Goal: Task Accomplishment & Management: Manage account settings

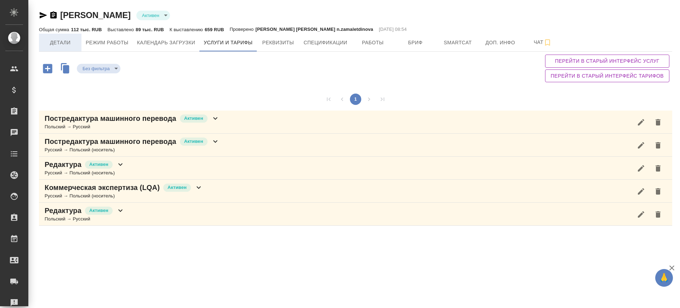
click at [64, 39] on span "Детали" at bounding box center [60, 42] width 34 height 9
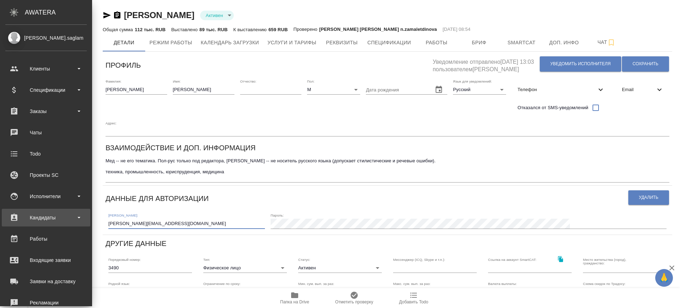
drag, startPoint x: 100, startPoint y: 204, endPoint x: 0, endPoint y: 214, distance: 100.4
click at [0, 214] on div ".cls-1 fill:#fff; AWATERA Саглам Виктория v.saglam Клиенты Спецификации Заказы …" at bounding box center [340, 154] width 680 height 308
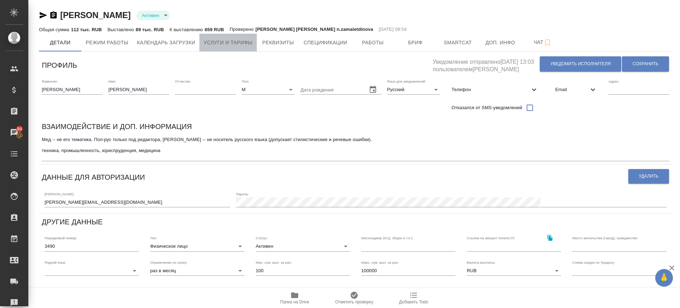
click at [237, 46] on span "Услуги и тарифы" at bounding box center [228, 42] width 49 height 9
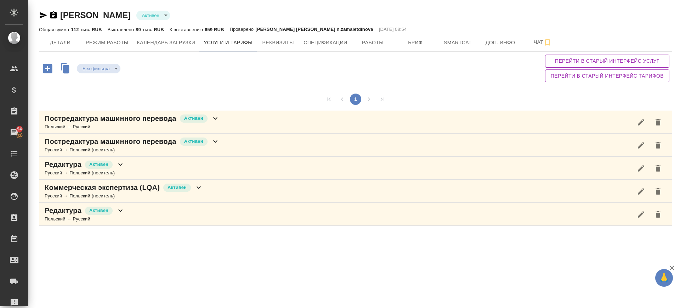
click at [147, 217] on div "Редактура Активен Польский → Русский" at bounding box center [356, 214] width 634 height 23
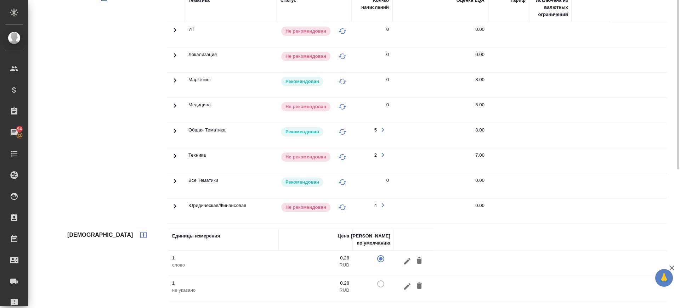
scroll to position [65, 0]
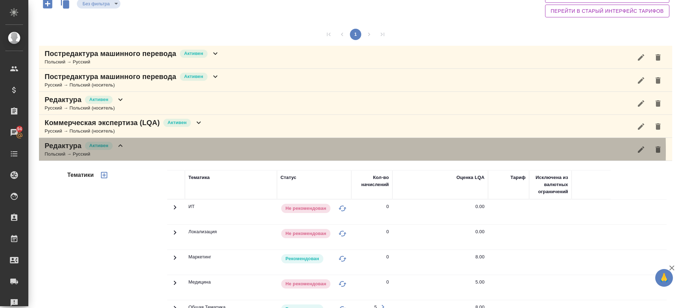
click at [157, 151] on div "Редактура Активен Польский → Русский" at bounding box center [356, 149] width 634 height 23
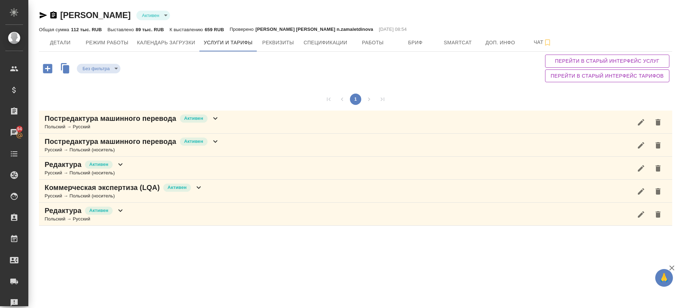
scroll to position [0, 0]
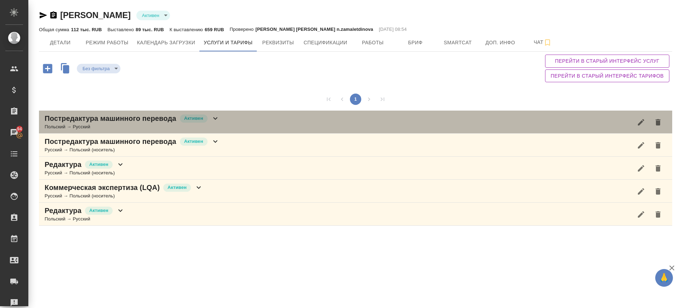
click at [235, 124] on div "Постредактура машинного перевода Активен Польский → Русский" at bounding box center [356, 122] width 634 height 23
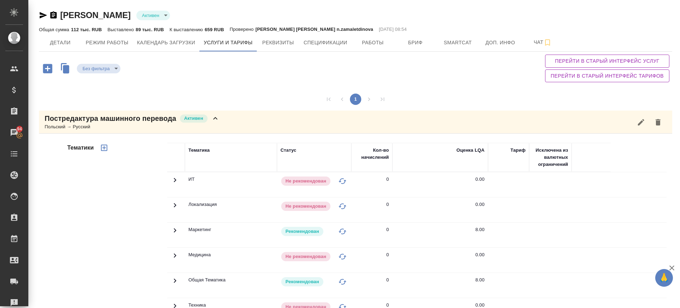
scroll to position [44, 0]
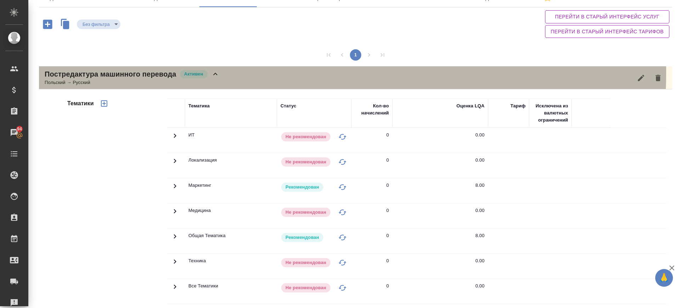
click at [232, 72] on div "Постредактура машинного перевода Активен Польский → Русский" at bounding box center [356, 77] width 634 height 23
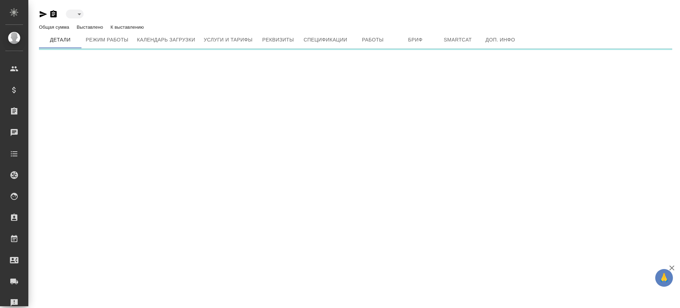
type input "active"
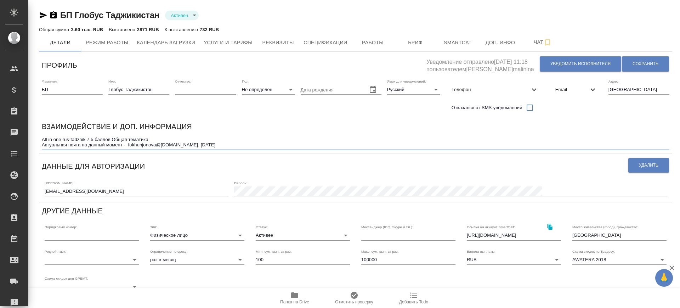
click at [234, 142] on textarea "All in one rus-tadzhik 7,5 баллов Общая тематика Актуальная почта на данный мом…" at bounding box center [356, 142] width 628 height 11
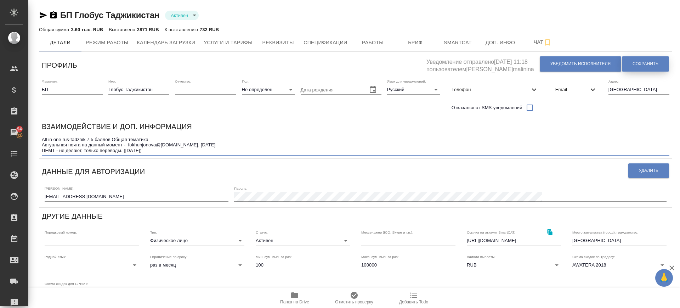
type textarea "All in one rus-tadzhik 7,5 баллов Общая тематика Актуальная почта на данный мом…"
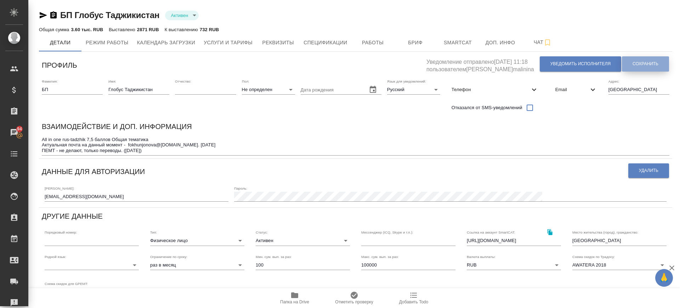
click at [647, 63] on span "Сохранить" at bounding box center [646, 64] width 26 height 6
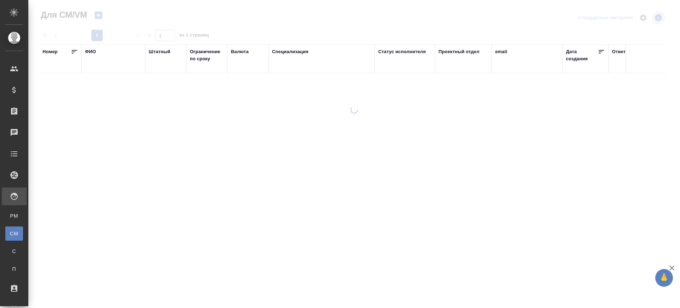
click at [87, 50] on div "ФИО" at bounding box center [90, 51] width 11 height 7
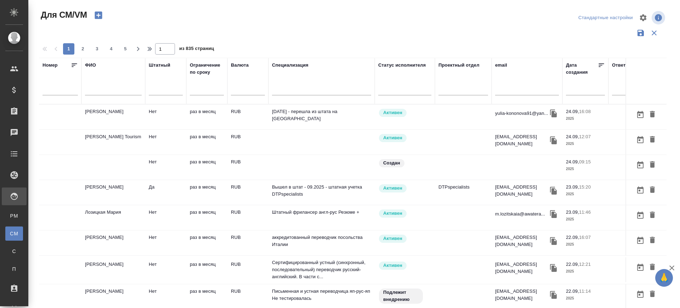
click at [98, 91] on input "text" at bounding box center [113, 90] width 57 height 9
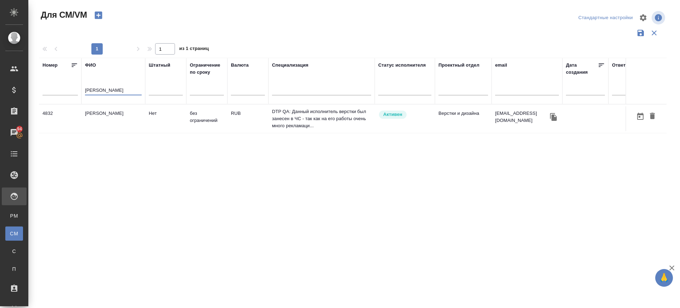
type input "шарина юлия"
click at [119, 116] on td "Шарина Юлия Викторовна" at bounding box center [114, 118] width 64 height 25
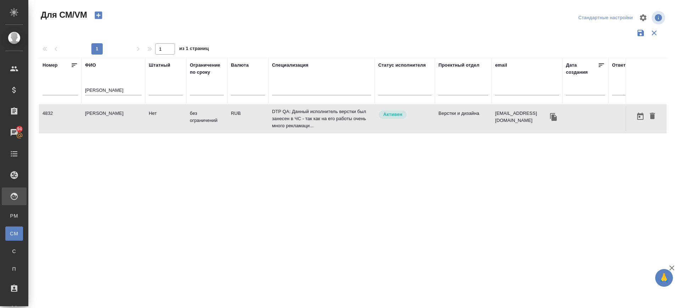
click at [119, 116] on td "Шарина Юлия Викторовна" at bounding box center [114, 118] width 64 height 25
drag, startPoint x: 120, startPoint y: 91, endPoint x: 79, endPoint y: 88, distance: 41.3
click at [79, 88] on tr "Номер ФИО шарина юлия Штатный Ограничение по сроку Валюта Специализация Статус …" at bounding box center [417, 81] width 757 height 46
click at [519, 92] on input "text" at bounding box center [527, 90] width 64 height 9
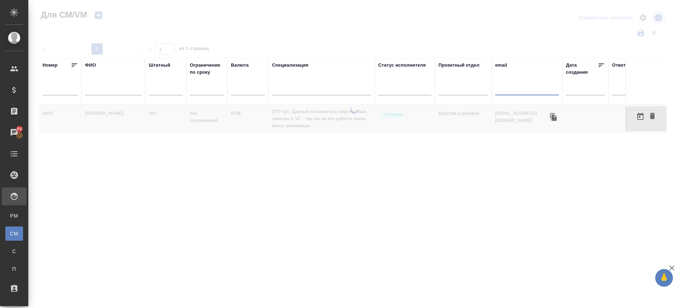
paste input "j.akimovna999@gmail.com"
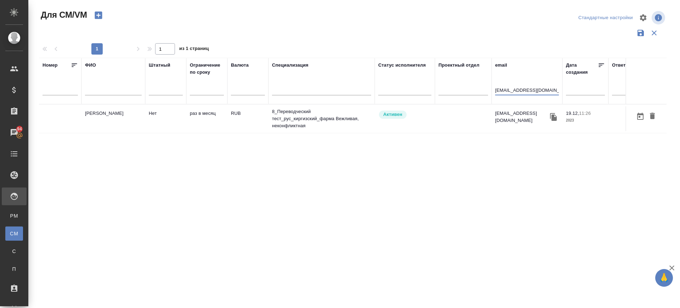
type input "j.akimovna999@gmail.com"
click at [109, 118] on td "[PERSON_NAME]" at bounding box center [114, 118] width 64 height 25
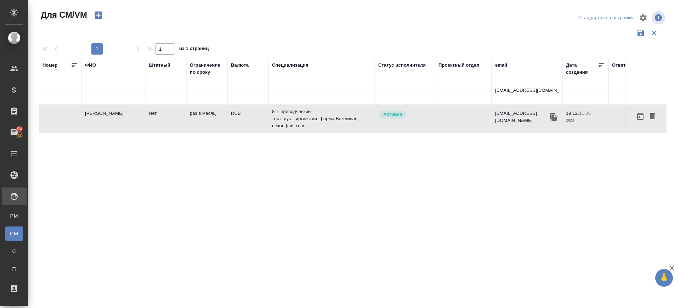
click at [109, 118] on td "[PERSON_NAME]" at bounding box center [114, 118] width 64 height 25
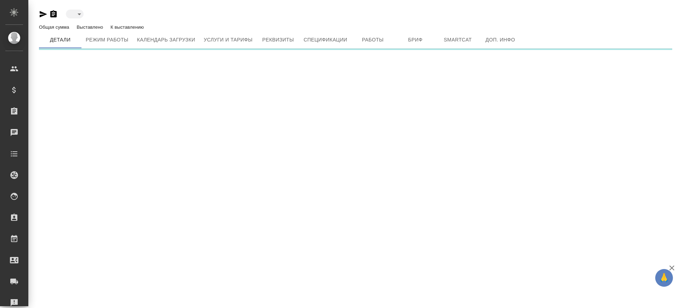
type input "active"
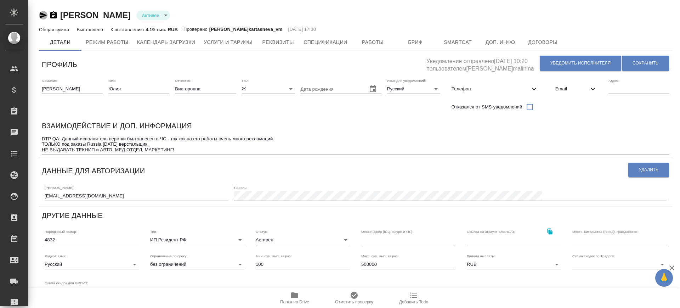
click at [43, 18] on icon "button" at bounding box center [43, 15] width 9 height 9
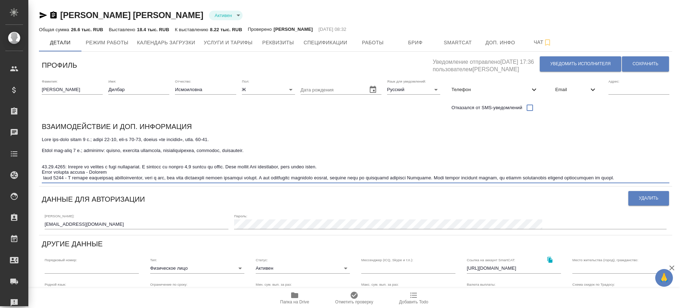
click at [92, 175] on textarea at bounding box center [356, 159] width 628 height 44
click at [556, 137] on textarea at bounding box center [356, 159] width 628 height 44
click at [544, 172] on textarea at bounding box center [356, 159] width 628 height 44
click at [56, 177] on textarea at bounding box center [356, 159] width 628 height 44
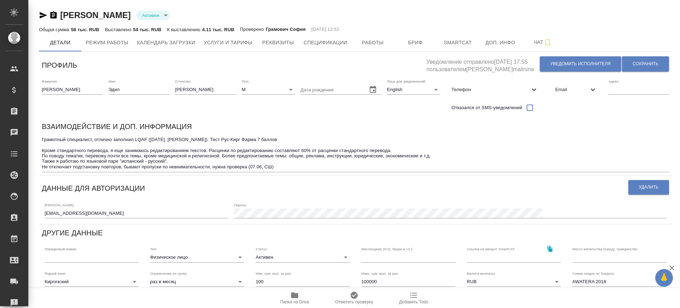
click at [322, 159] on textarea "Грамотный специалист, отлично заполнил LQAF ([DATE], [PERSON_NAME]). Тест Рус-К…" at bounding box center [356, 153] width 628 height 33
click at [317, 162] on textarea "Грамотный специалист, отлично заполнил LQAF ([DATE], [PERSON_NAME]). Тест Рус-К…" at bounding box center [356, 153] width 628 height 33
drag, startPoint x: 282, startPoint y: 153, endPoint x: 280, endPoint y: 165, distance: 11.8
click at [282, 156] on textarea "Грамотный специалист, отлично заполнил LQAF ([DATE], [PERSON_NAME]). Тест Рус-К…" at bounding box center [356, 153] width 628 height 33
click at [280, 166] on textarea "Грамотный специалист, отлично заполнил LQAF ([DATE], [PERSON_NAME]). Тест Рус-К…" at bounding box center [356, 153] width 628 height 33
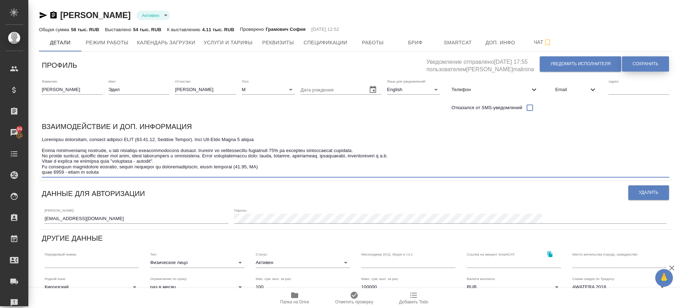
type textarea "Loremipsu dolorsitam, consect adipisci ELIT (02.77.32, Seddoe Tempor). Inci Utl…"
click at [647, 63] on span "Сохранить" at bounding box center [646, 64] width 26 height 6
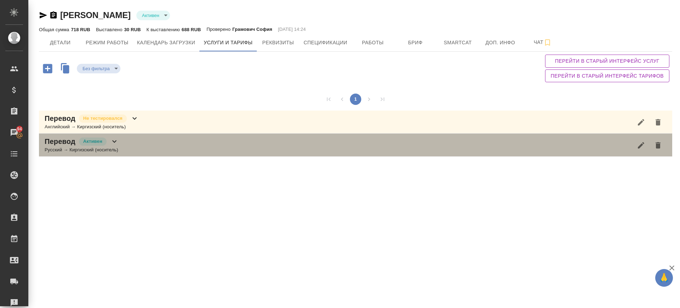
click at [169, 148] on div "Перевод Активен Русский → Киргизский (носитель)" at bounding box center [356, 145] width 634 height 23
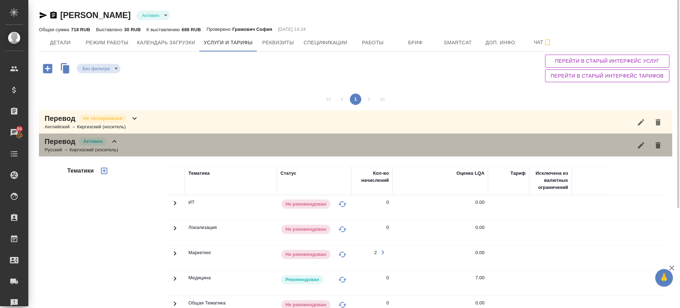
click at [158, 145] on div "Перевод Активен Русский → Киргизский (носитель)" at bounding box center [356, 145] width 634 height 23
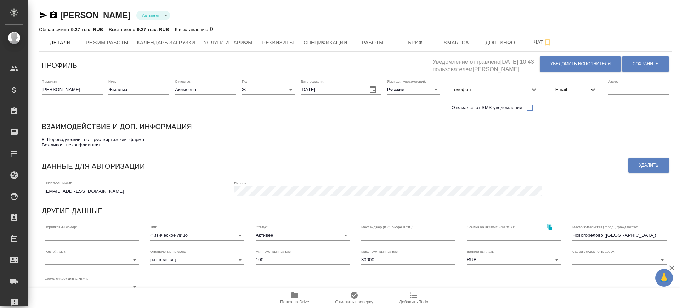
click at [129, 147] on div "8_Переводческий тест_рус_киргизский_фарма Вежливая, неконфликтная x" at bounding box center [356, 143] width 628 height 16
click at [106, 144] on textarea "8_Переводческий тест_рус_киргизский_фарма Вежливая, неконфликтная" at bounding box center [356, 142] width 628 height 11
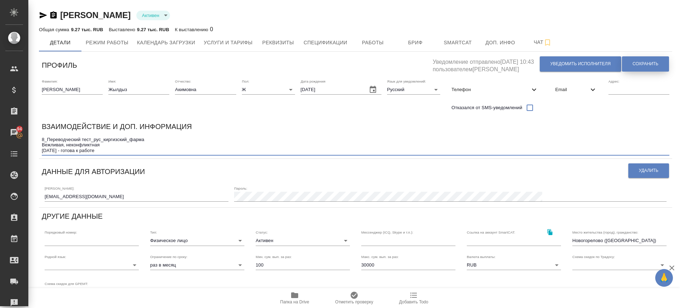
type textarea "8_Переводческий тест_рус_киргизский_фарма Вежливая, неконфликтная сент 2025 - г…"
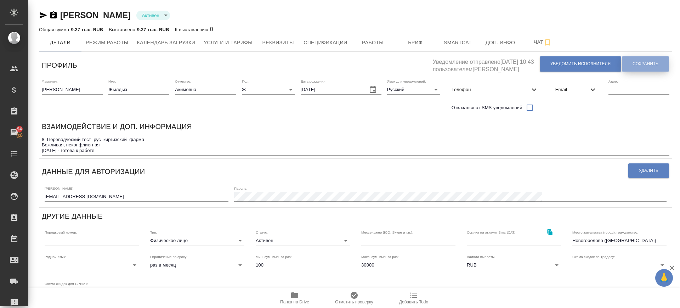
click at [652, 63] on span "Сохранить" at bounding box center [646, 64] width 26 height 6
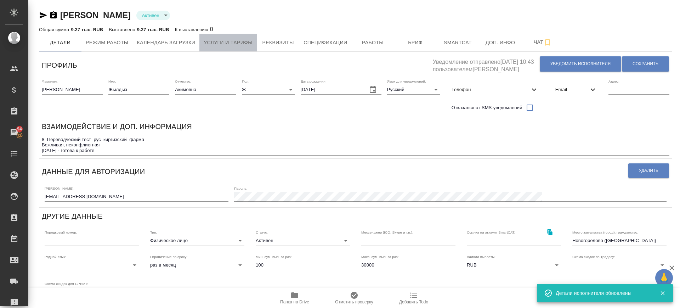
click at [245, 45] on span "Услуги и тарифы" at bounding box center [228, 42] width 49 height 9
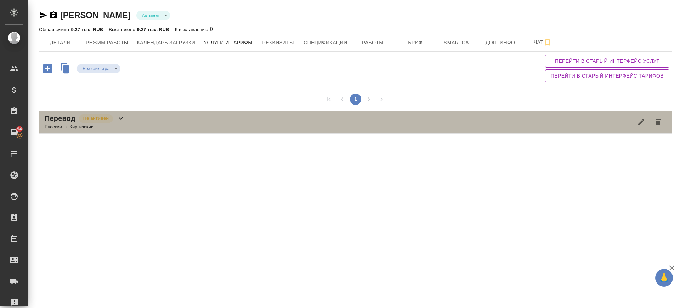
click at [147, 125] on div "Перевод Не активен Русский → Киргизский" at bounding box center [356, 122] width 634 height 23
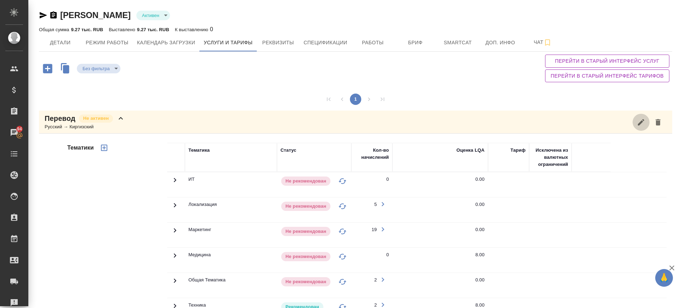
click at [639, 120] on icon "button" at bounding box center [641, 122] width 9 height 9
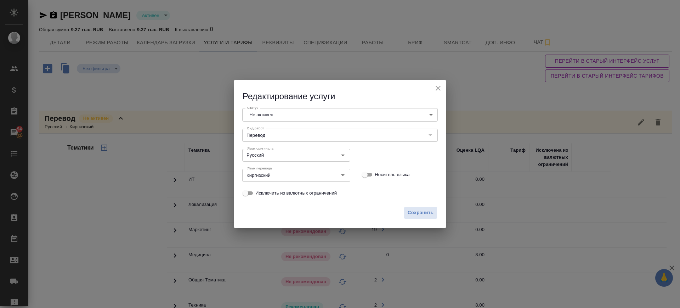
click at [291, 115] on body "🙏 .cls-1 fill:#fff; AWATERA Саглам Виктория v.saglam Клиенты Спецификации Заказ…" at bounding box center [340, 154] width 680 height 308
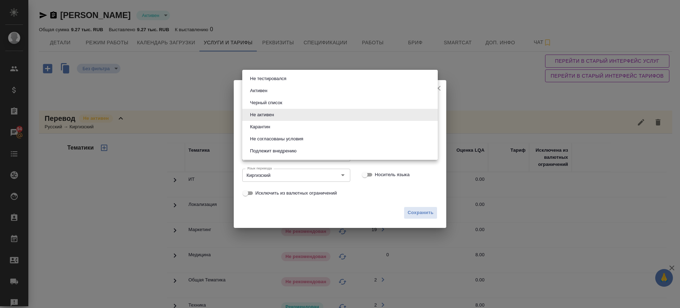
click at [283, 123] on li "Карантин" at bounding box center [340, 127] width 196 height 12
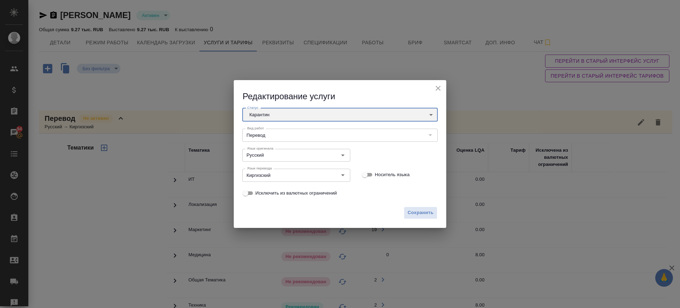
type input "quarantine"
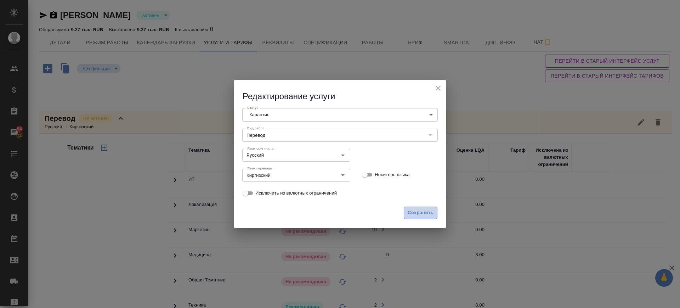
click at [422, 214] on span "Сохранить" at bounding box center [421, 213] width 26 height 8
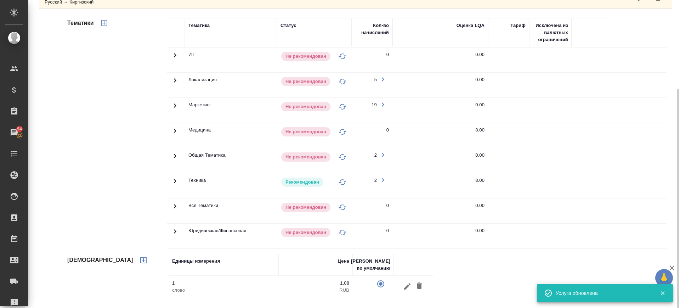
scroll to position [36, 0]
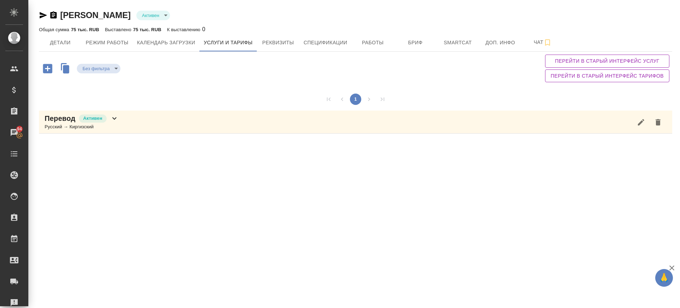
click at [49, 67] on icon "button" at bounding box center [47, 68] width 9 height 9
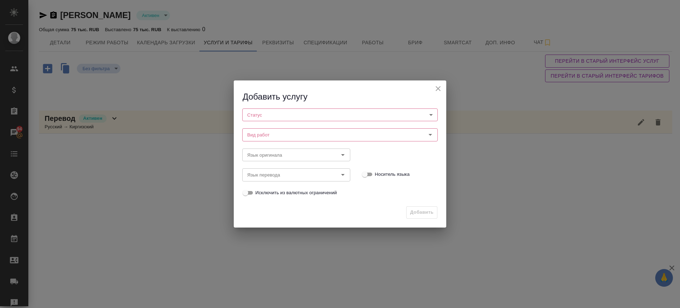
click at [287, 112] on body "🙏 .cls-1 fill:#fff; AWATERA Саглам [PERSON_NAME] Клиенты Спецификации Заказы 94…" at bounding box center [340, 154] width 680 height 308
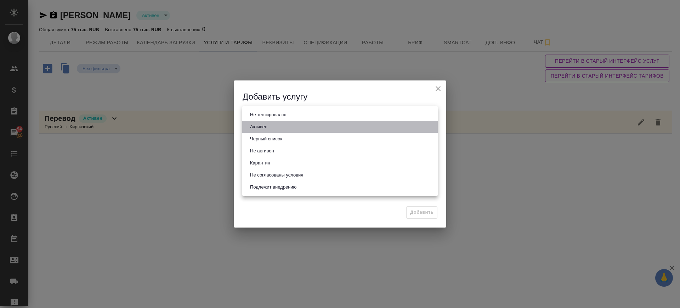
click at [280, 130] on li "Активен" at bounding box center [340, 127] width 196 height 12
type input "active"
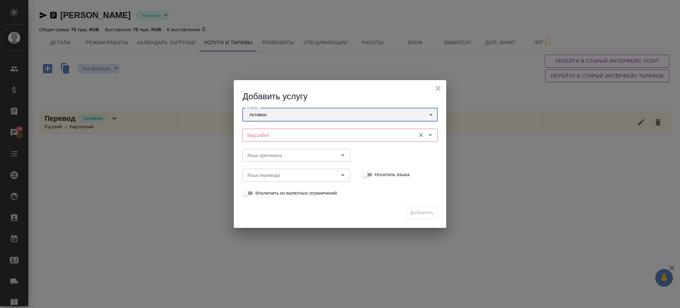
click at [280, 140] on div "Вид работ" at bounding box center [340, 135] width 196 height 13
click at [255, 135] on input "Вид работ" at bounding box center [329, 135] width 168 height 9
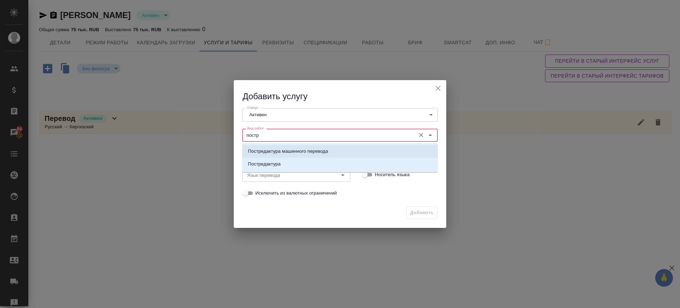
click at [260, 153] on p "Постредактура машинного перевода" at bounding box center [288, 151] width 80 height 7
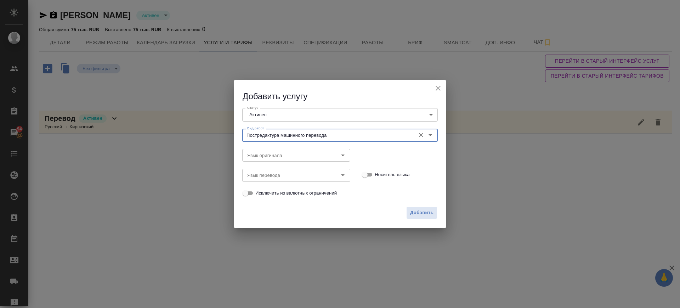
type input "Постредактура машинного перевода"
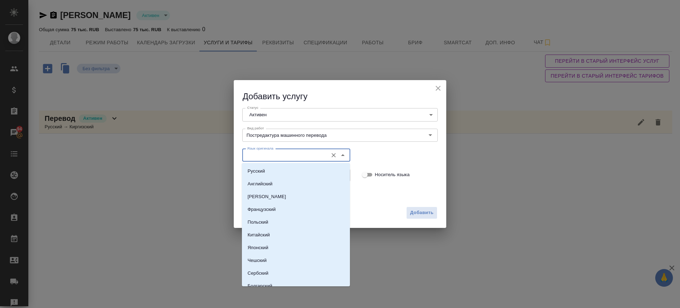
click at [260, 153] on input "Язык оригинала" at bounding box center [285, 155] width 80 height 9
click at [271, 169] on li "Русский" at bounding box center [296, 171] width 108 height 13
type input "Русский"
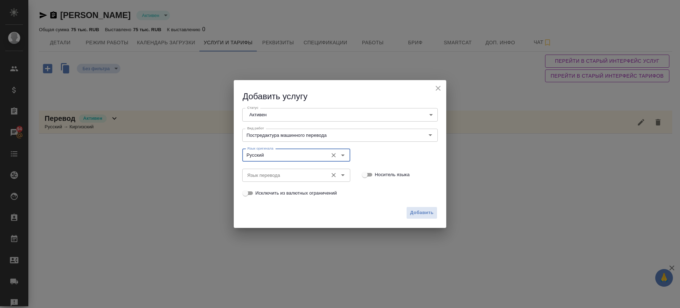
click at [271, 173] on input "Язык перевода" at bounding box center [285, 175] width 80 height 9
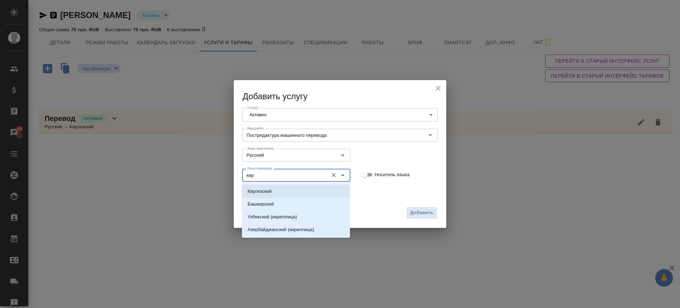
click at [270, 195] on li "Киргизский" at bounding box center [296, 191] width 108 height 13
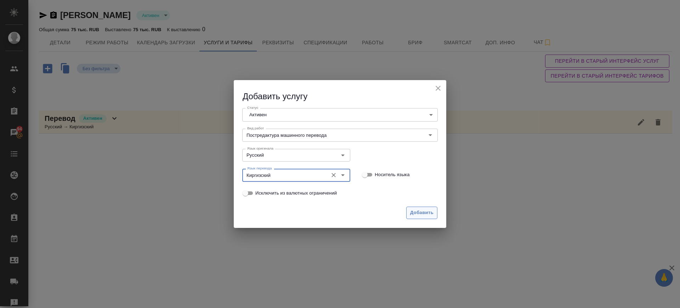
type input "Киргизский"
click at [425, 211] on span "Добавить" at bounding box center [421, 213] width 23 height 8
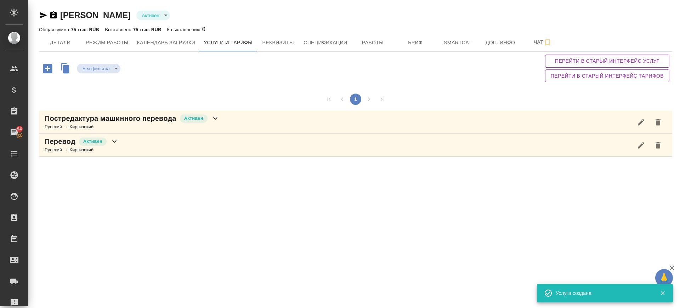
click at [48, 69] on icon "button" at bounding box center [47, 68] width 12 height 12
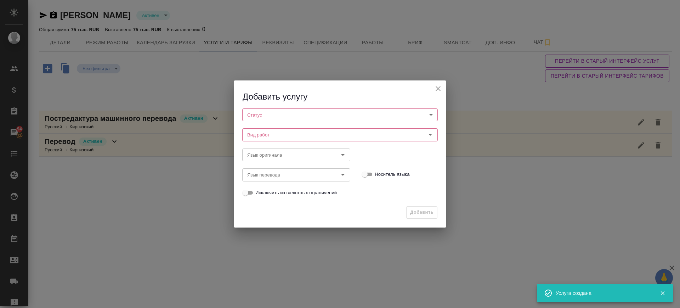
click at [307, 113] on body "🙏 .cls-1 fill:#fff; AWATERA Саглам Виктория v.saglam Клиенты Спецификации Заказ…" at bounding box center [340, 154] width 680 height 308
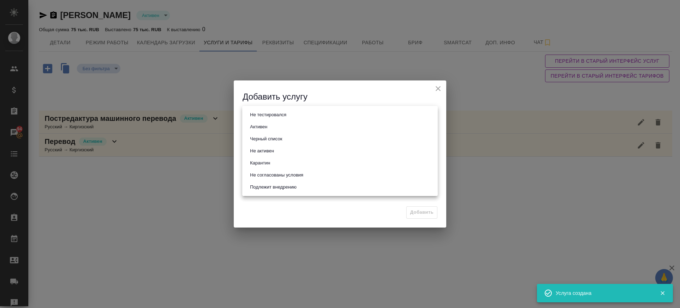
click at [291, 124] on li "Активен" at bounding box center [340, 127] width 196 height 12
type input "active"
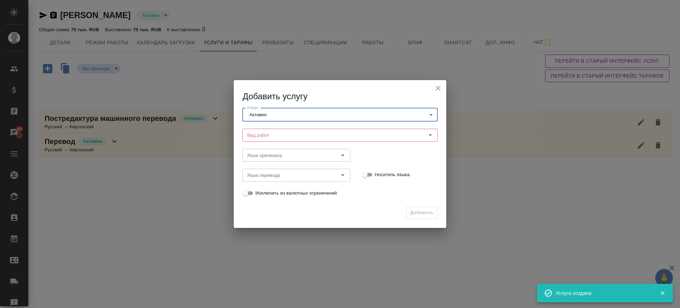
click at [285, 136] on input "Вид работ" at bounding box center [329, 135] width 168 height 9
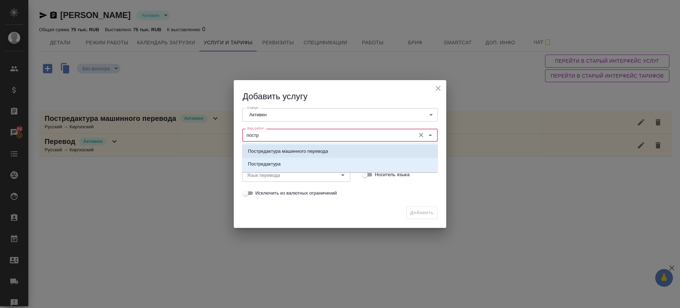
click at [305, 151] on p "Постредактура машинного перевода" at bounding box center [288, 151] width 80 height 7
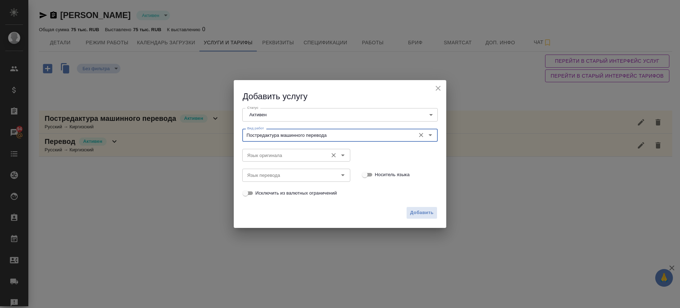
type input "Постредактура машинного перевода"
click at [295, 154] on input "Язык оригинала" at bounding box center [285, 155] width 80 height 9
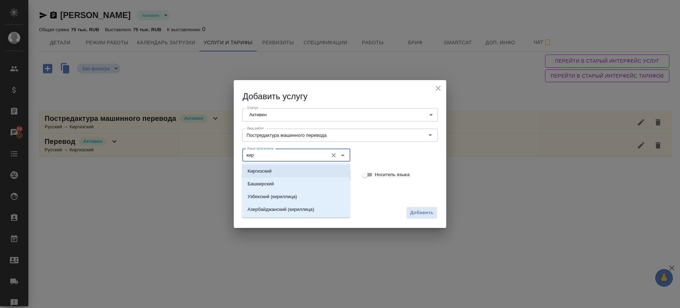
click at [285, 171] on li "Киргизский" at bounding box center [296, 171] width 108 height 13
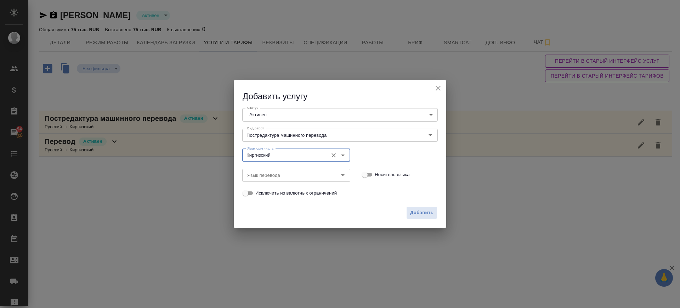
type input "Киргизский"
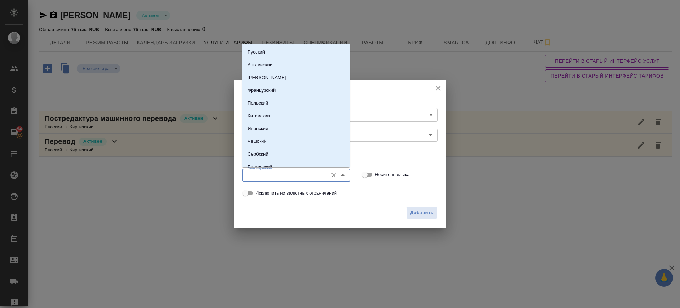
click at [285, 171] on input "Язык перевода" at bounding box center [285, 175] width 80 height 9
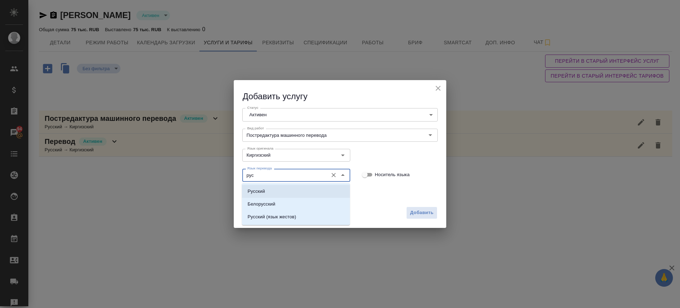
drag, startPoint x: 277, startPoint y: 190, endPoint x: 308, endPoint y: 197, distance: 31.5
click at [277, 191] on li "Русский" at bounding box center [296, 191] width 108 height 13
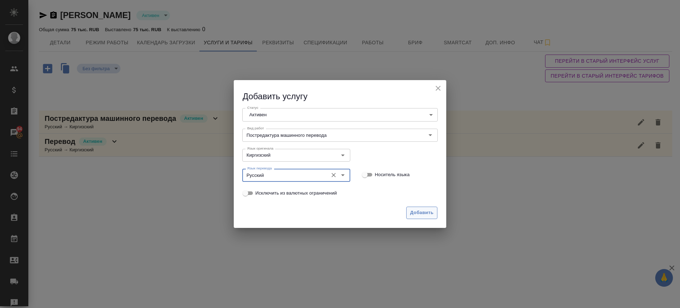
type input "Русский"
click at [410, 212] on div "Добавить" at bounding box center [340, 215] width 213 height 25
click at [413, 212] on span "Добавить" at bounding box center [421, 213] width 23 height 8
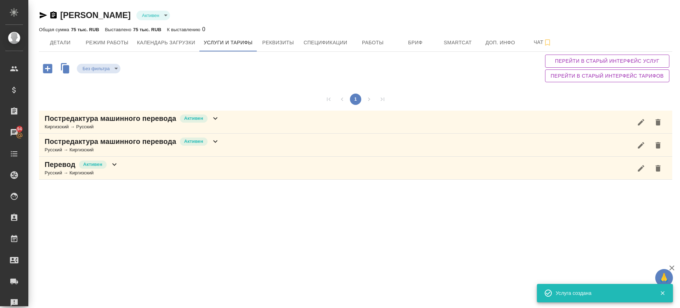
click at [127, 166] on div "Перевод Активен Русский → Киргизский" at bounding box center [356, 168] width 634 height 23
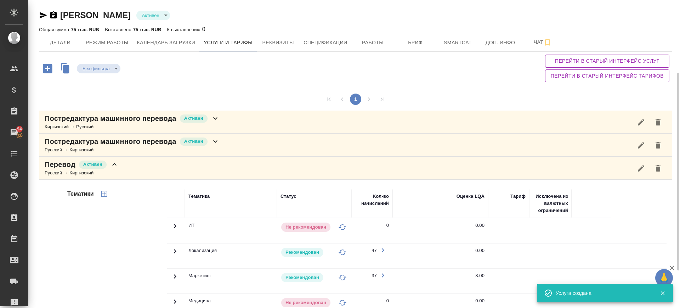
scroll to position [171, 0]
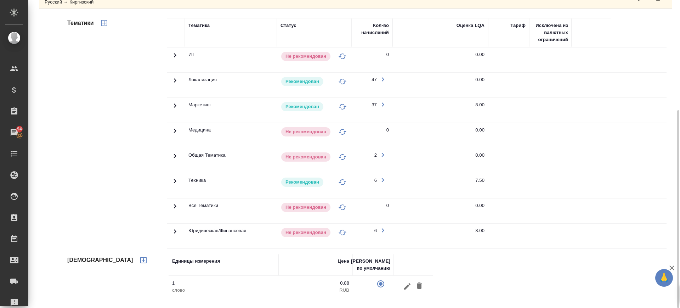
click at [174, 105] on icon at bounding box center [175, 105] width 9 height 9
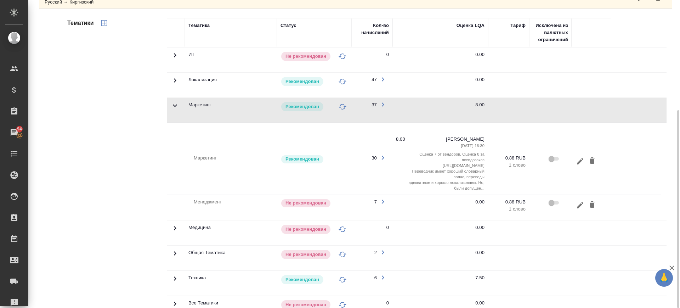
click at [174, 105] on icon at bounding box center [175, 106] width 4 height 2
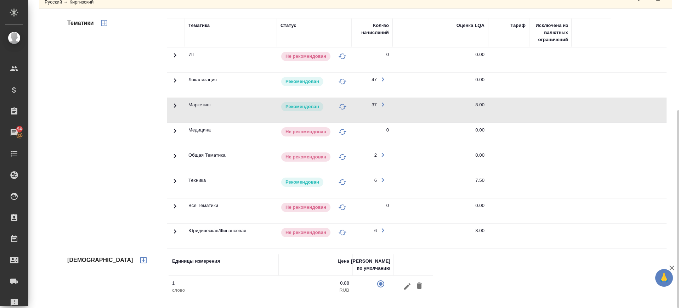
scroll to position [0, 0]
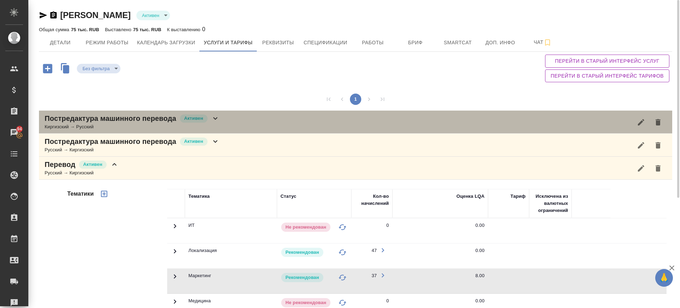
click at [224, 125] on div "Постредактура машинного перевода Активен Киргизский → Русский" at bounding box center [356, 122] width 634 height 23
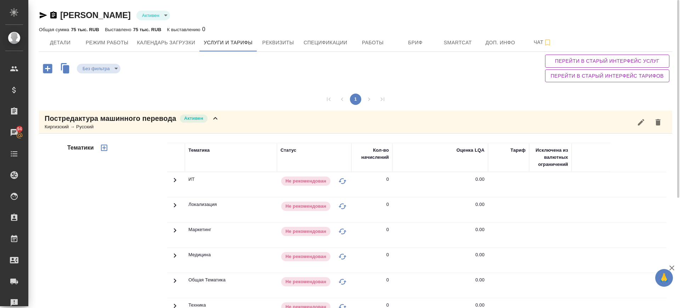
scroll to position [221, 0]
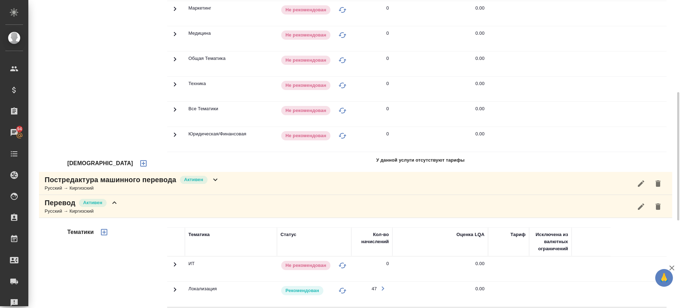
click at [140, 164] on icon "button" at bounding box center [143, 163] width 6 height 6
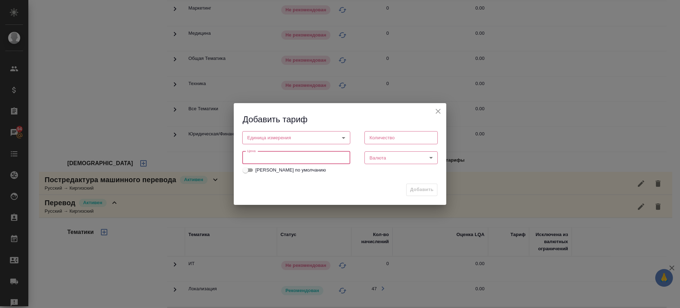
click at [277, 158] on input "number" at bounding box center [296, 157] width 108 height 13
type input "0.88"
click at [247, 161] on div "Цена 0.88 Цена" at bounding box center [296, 156] width 122 height 31
click at [282, 138] on body "🙏 .cls-1 fill:#fff; AWATERA Саглам Виктория v.saglam Клиенты Спецификации Заказ…" at bounding box center [340, 154] width 680 height 308
drag, startPoint x: 274, startPoint y: 162, endPoint x: 391, endPoint y: 157, distance: 117.4
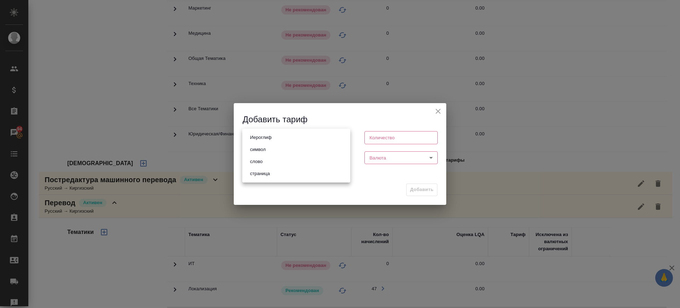
click at [277, 162] on li "слово" at bounding box center [296, 162] width 108 height 12
type input "5a8b1489cc6b4906c91bfd90"
type input "1"
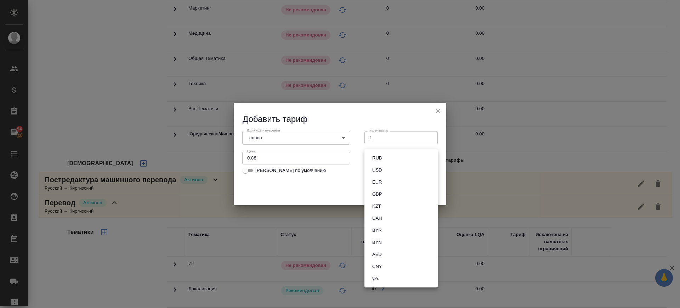
click at [385, 161] on body "🙏 .cls-1 fill:#fff; AWATERA Саглам Виктория v.saglam Клиенты Спецификации Заказ…" at bounding box center [340, 154] width 680 height 308
click at [382, 159] on button "RUB" at bounding box center [377, 158] width 14 height 8
type input "RUB"
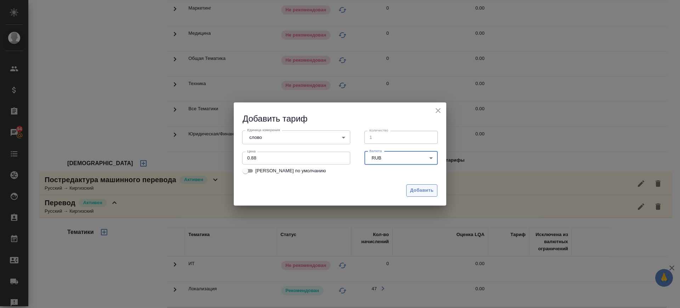
click at [421, 193] on span "Добавить" at bounding box center [421, 190] width 23 height 8
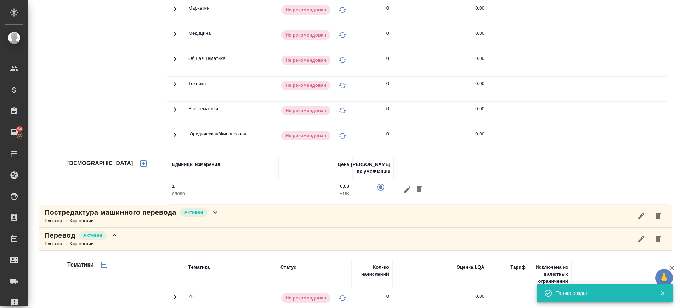
scroll to position [44, 0]
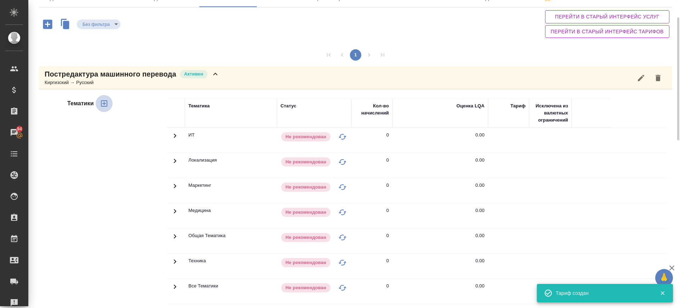
click at [103, 101] on icon "button" at bounding box center [104, 103] width 9 height 9
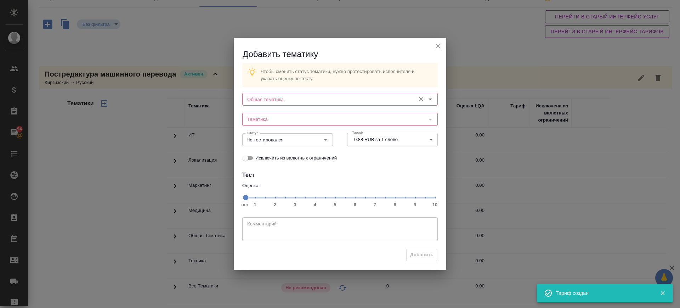
click at [282, 99] on input "Общая тематика" at bounding box center [329, 99] width 168 height 9
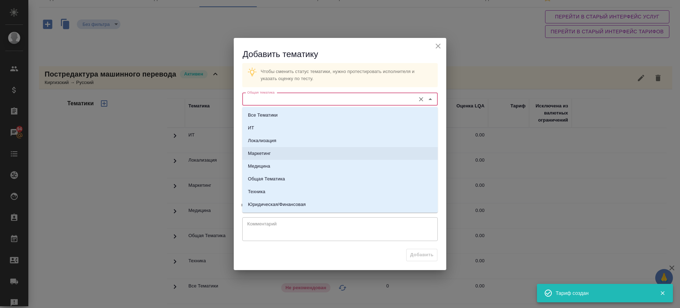
click at [260, 153] on p "Маркетинг" at bounding box center [259, 153] width 23 height 7
type input "Маркетинг"
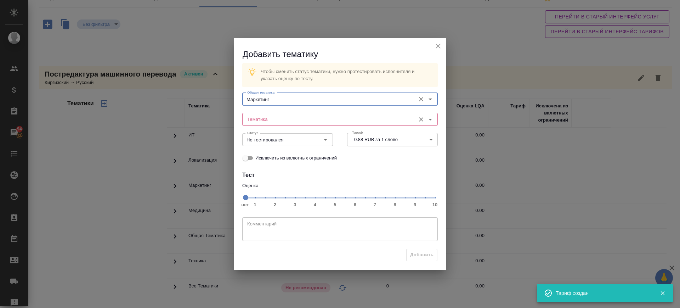
click at [274, 117] on input "Тематика" at bounding box center [329, 119] width 168 height 9
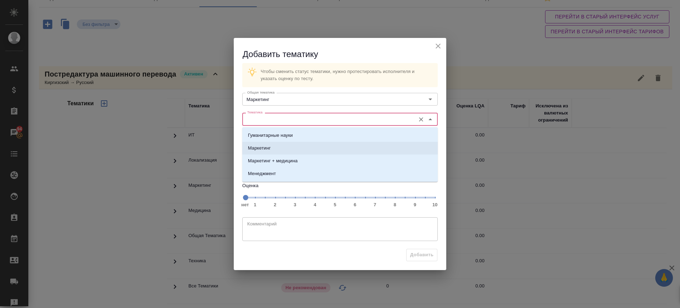
click at [266, 147] on p "Маркетинг" at bounding box center [259, 148] width 23 height 7
type input "Маркетинг"
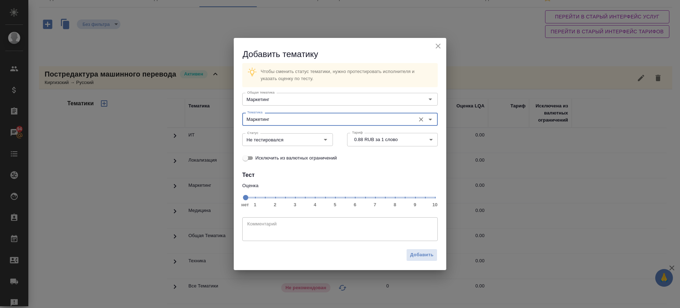
click at [395, 198] on span "нет 1 2 3 4 5 6 7 8 9 10" at bounding box center [340, 197] width 190 height 10
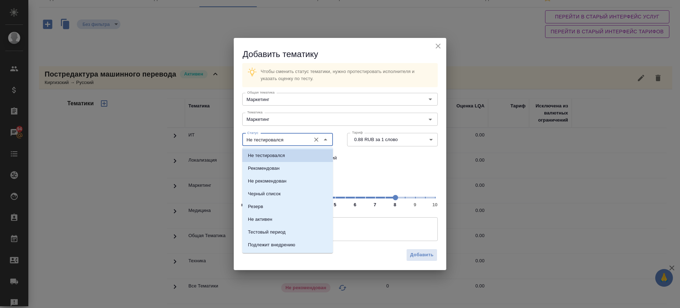
click at [288, 136] on input "Не тестировался" at bounding box center [276, 139] width 63 height 9
drag, startPoint x: 282, startPoint y: 166, endPoint x: 394, endPoint y: 252, distance: 141.0
click at [282, 166] on li "Рекомендован" at bounding box center [287, 168] width 91 height 13
type input "Рекомендован"
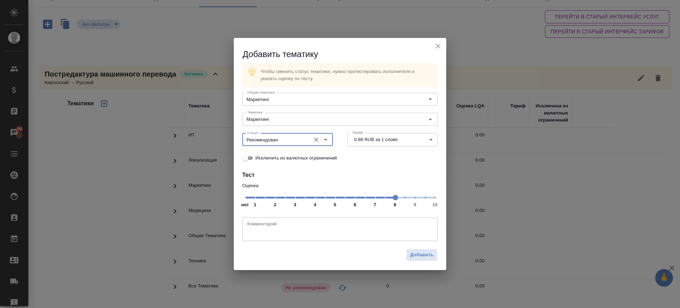
click at [414, 248] on div "Добавить" at bounding box center [340, 257] width 213 height 25
click at [415, 249] on button "Добавить" at bounding box center [421, 255] width 31 height 12
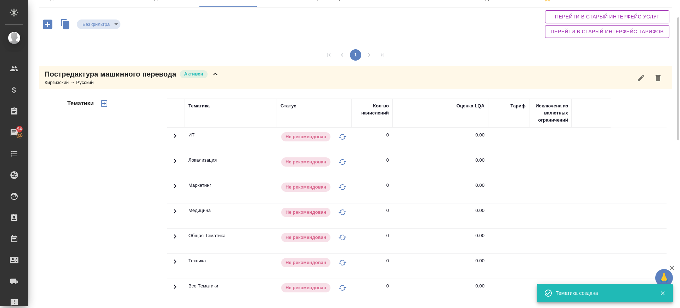
click at [217, 78] on div "Постредактура машинного перевода Активен" at bounding box center [132, 74] width 175 height 10
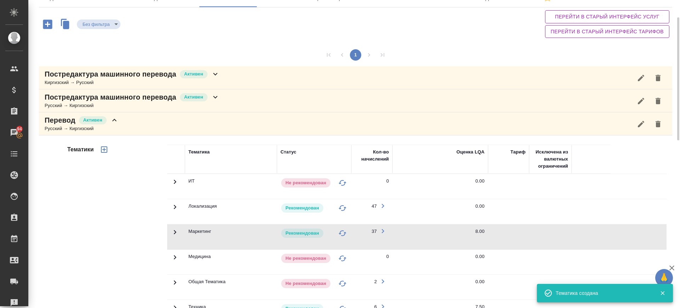
drag, startPoint x: 208, startPoint y: 102, endPoint x: 173, endPoint y: 115, distance: 37.7
click at [208, 102] on div "Русский → Киргизский" at bounding box center [132, 105] width 175 height 7
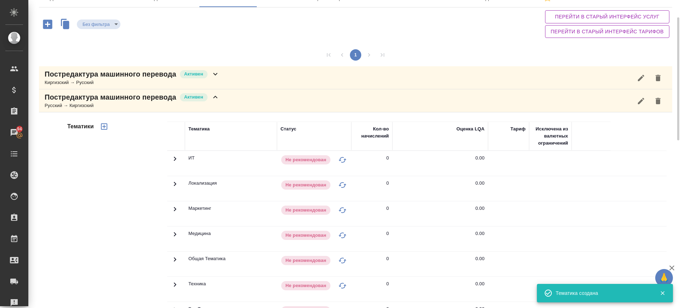
scroll to position [221, 0]
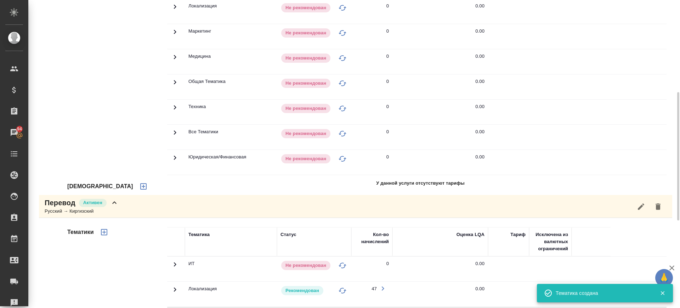
click at [140, 185] on icon "button" at bounding box center [143, 186] width 6 height 6
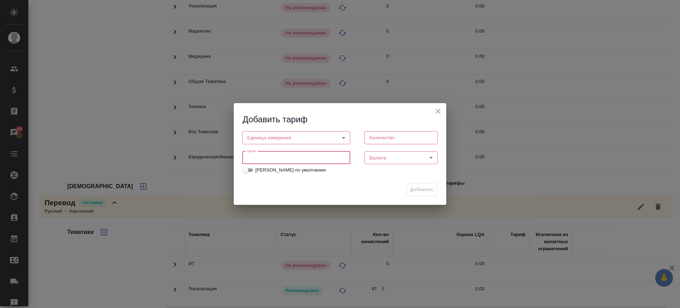
click at [311, 156] on input "number" at bounding box center [296, 157] width 108 height 13
type input "0.88"
click at [283, 141] on body "🙏 .cls-1 fill:#fff; AWATERA Саглам Виктория v.saglam Клиенты Спецификации Заказ…" at bounding box center [340, 154] width 680 height 308
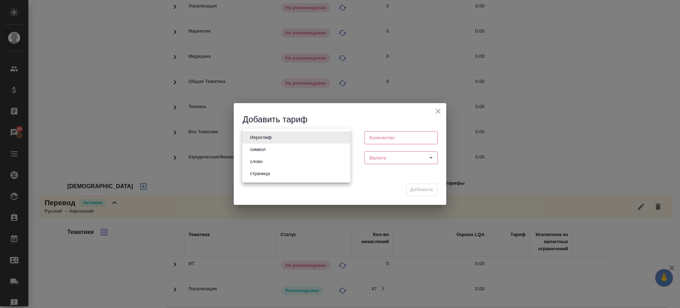
drag, startPoint x: 276, startPoint y: 164, endPoint x: 378, endPoint y: 162, distance: 101.4
click at [276, 164] on li "слово" at bounding box center [296, 162] width 108 height 12
type input "5a8b1489cc6b4906c91bfd90"
type input "1"
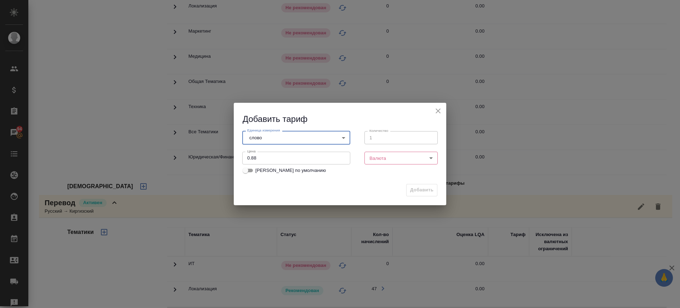
click at [384, 158] on body "🙏 .cls-1 fill:#fff; AWATERA Саглам Виктория v.saglam Клиенты Спецификации Заказ…" at bounding box center [340, 154] width 680 height 308
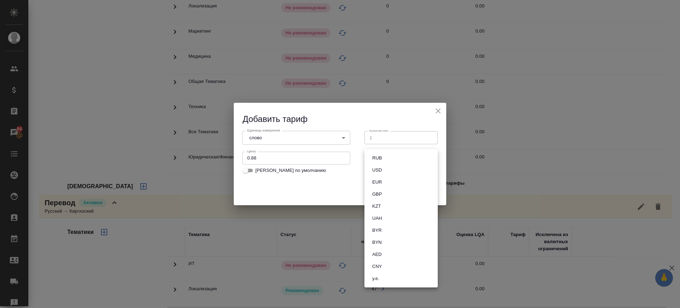
click at [383, 157] on button "RUB" at bounding box center [377, 158] width 14 height 8
type input "RUB"
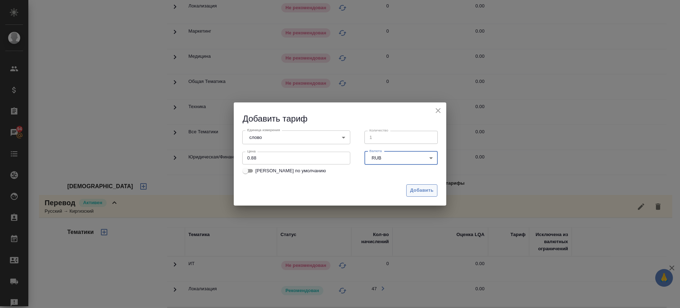
click at [414, 190] on span "Добавить" at bounding box center [421, 190] width 23 height 8
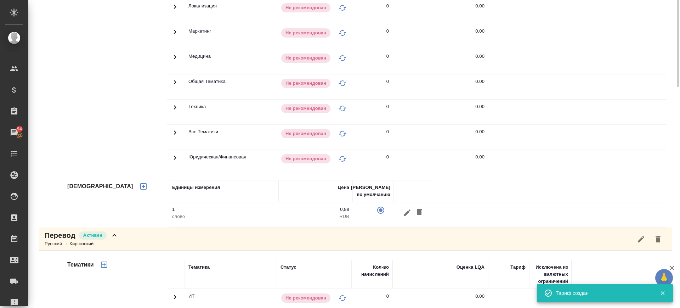
scroll to position [89, 0]
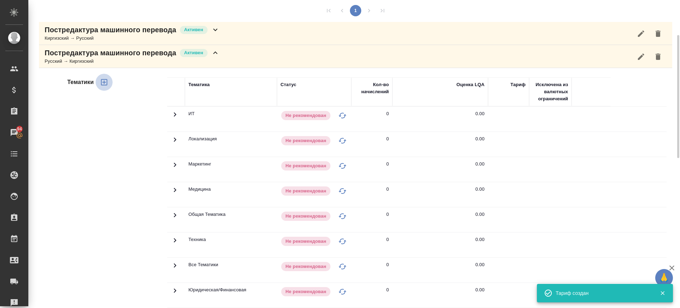
click at [105, 82] on icon "button" at bounding box center [104, 82] width 6 height 6
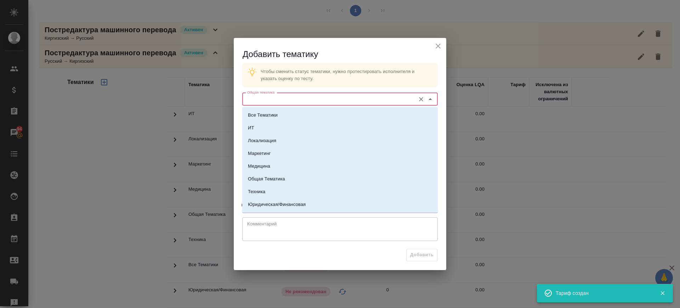
click at [308, 101] on input "Общая тематика" at bounding box center [329, 99] width 168 height 9
drag, startPoint x: 272, startPoint y: 156, endPoint x: 326, endPoint y: 134, distance: 57.8
click at [272, 156] on li "Маркетинг" at bounding box center [340, 153] width 196 height 13
type input "Маркетинг"
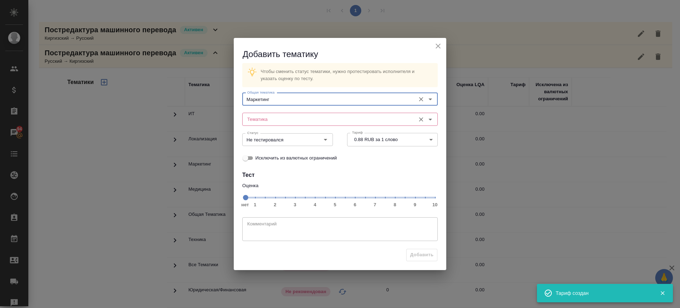
click at [321, 120] on input "Тематика" at bounding box center [329, 119] width 168 height 9
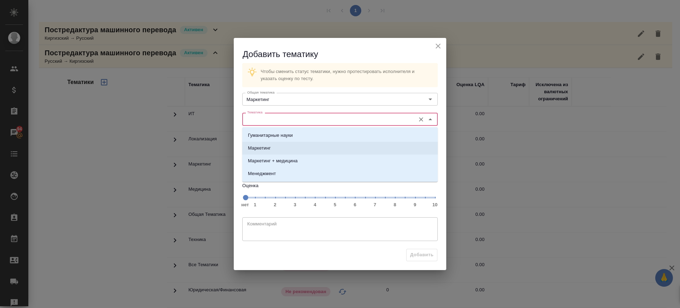
click at [310, 151] on li "Маркетинг" at bounding box center [340, 148] width 196 height 13
type input "Маркетинг"
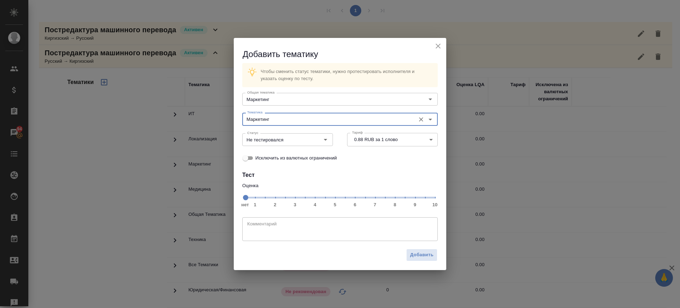
click at [396, 197] on span "нет 1 2 3 4 5 6 7 8 9 10" at bounding box center [340, 197] width 190 height 10
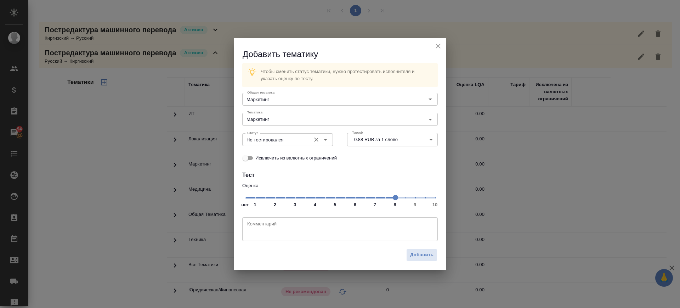
click at [290, 139] on input "Не тестировался" at bounding box center [276, 139] width 63 height 9
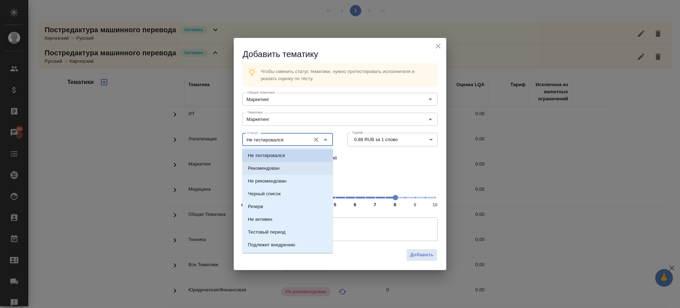
drag, startPoint x: 286, startPoint y: 167, endPoint x: 386, endPoint y: 225, distance: 116.0
click at [286, 168] on li "Рекомендован" at bounding box center [287, 168] width 91 height 13
type input "Рекомендован"
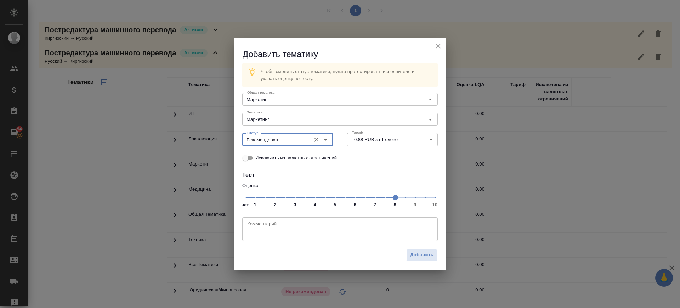
drag, startPoint x: 418, startPoint y: 251, endPoint x: 331, endPoint y: 208, distance: 96.5
click at [417, 251] on span "Добавить" at bounding box center [421, 255] width 23 height 8
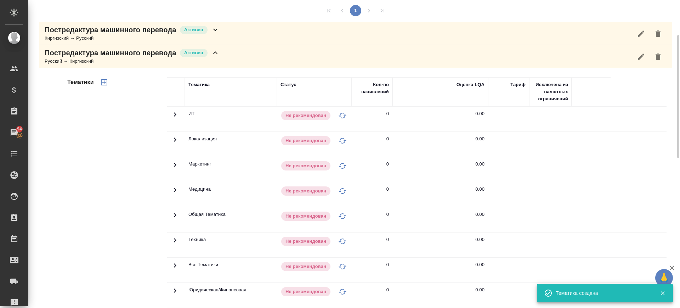
click at [218, 57] on div "Постредактура машинного перевода Активен" at bounding box center [132, 53] width 175 height 10
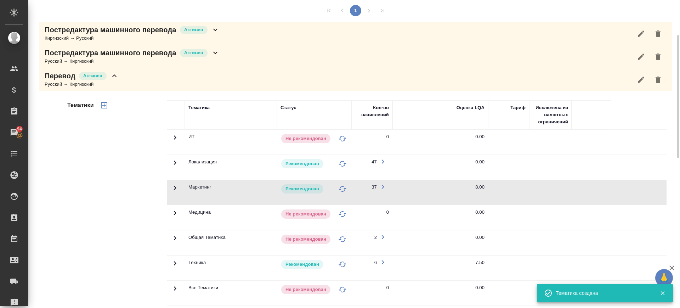
scroll to position [171, 0]
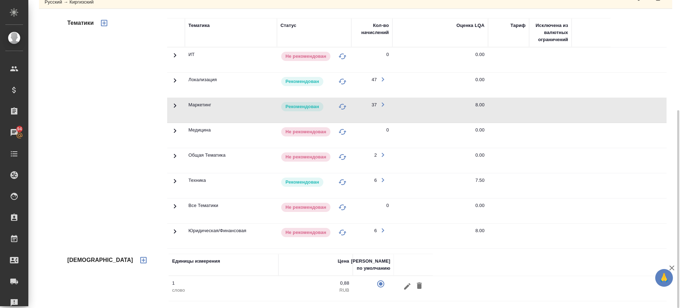
click at [176, 181] on icon at bounding box center [175, 181] width 2 height 4
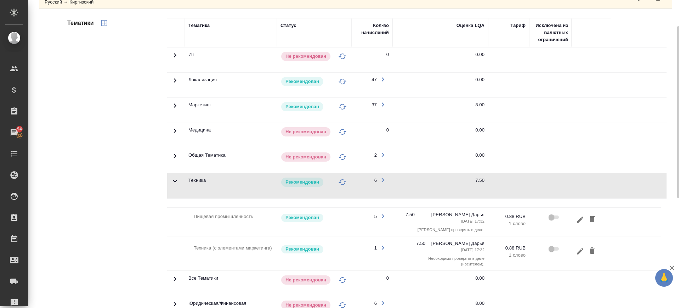
scroll to position [0, 0]
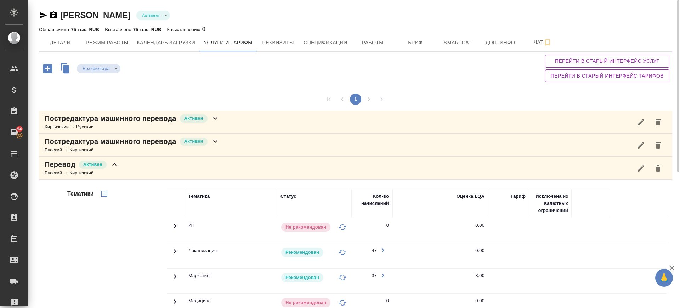
click at [241, 129] on div "Постредактура машинного перевода Активен Киргизский → Русский" at bounding box center [356, 122] width 634 height 23
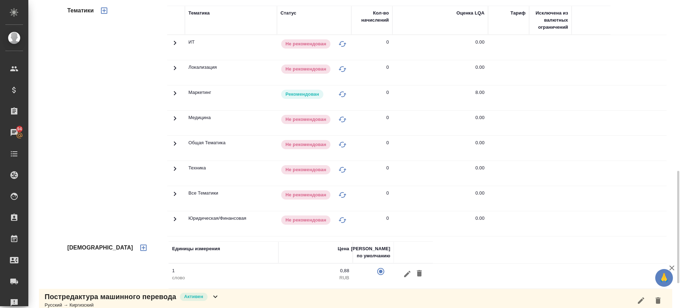
scroll to position [314, 0]
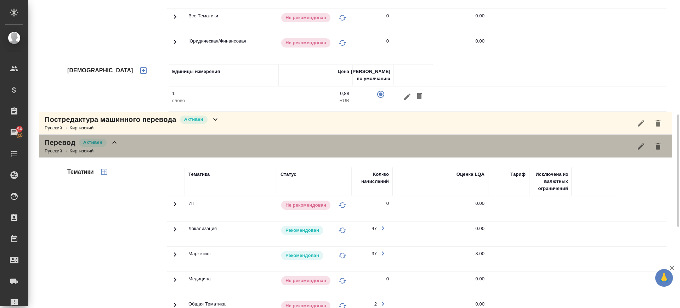
click at [160, 136] on div "Перевод Активен Русский → Киргизский" at bounding box center [356, 146] width 634 height 23
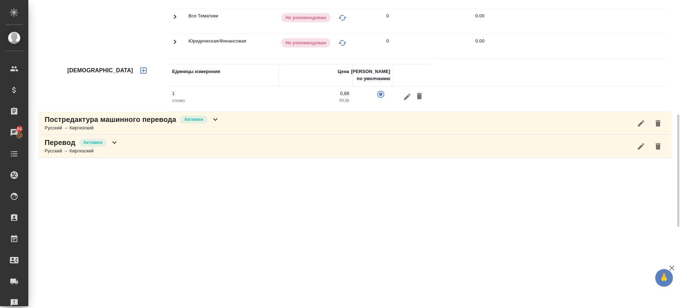
drag, startPoint x: 265, startPoint y: 117, endPoint x: 224, endPoint y: 135, distance: 45.7
click at [265, 116] on div "Постредактура машинного перевода Активен Русский → Киргизский" at bounding box center [356, 123] width 634 height 23
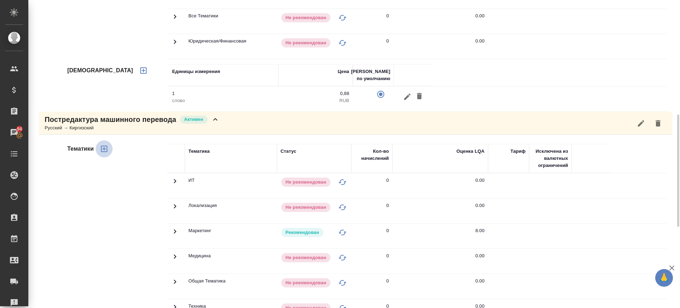
click at [105, 146] on icon "button" at bounding box center [104, 149] width 9 height 9
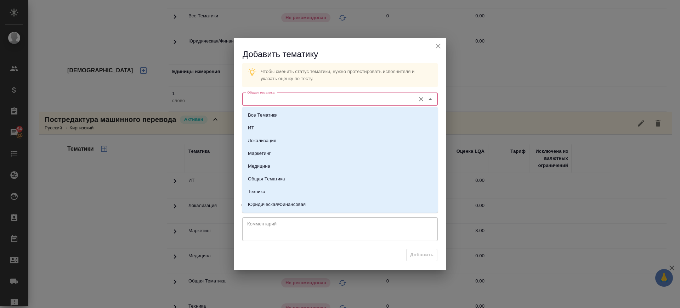
click at [299, 99] on input "Общая тематика" at bounding box center [329, 99] width 168 height 9
drag, startPoint x: 272, startPoint y: 193, endPoint x: 283, endPoint y: 148, distance: 46.9
click at [273, 194] on li "Техника" at bounding box center [340, 191] width 196 height 13
type input "Техника"
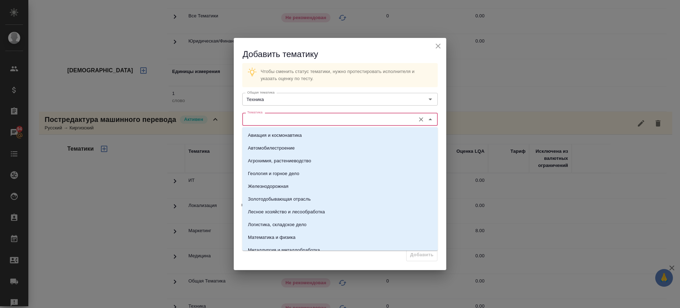
click at [284, 121] on input "Тематика" at bounding box center [329, 119] width 168 height 9
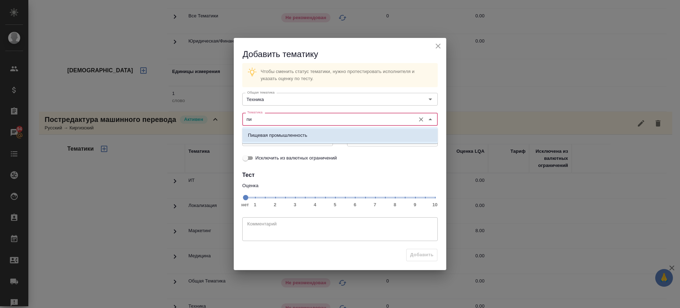
click at [285, 135] on p "Пищевая промышленность" at bounding box center [278, 135] width 60 height 7
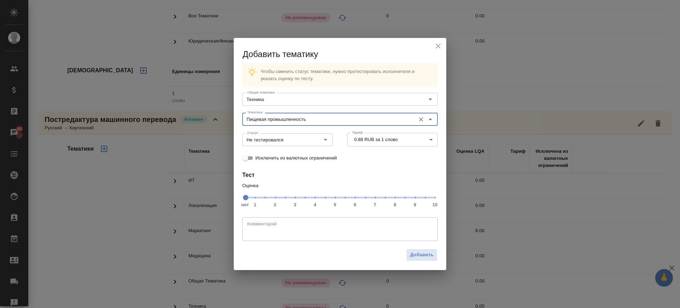
type input "Пищевая промышленность"
drag, startPoint x: 382, startPoint y: 196, endPoint x: 386, endPoint y: 197, distance: 4.0
click at [384, 196] on span "нет 1 2 3 4 5 6 7 8 9 10" at bounding box center [340, 197] width 190 height 10
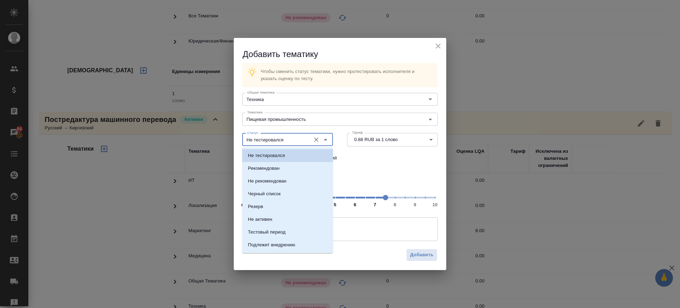
click at [285, 140] on input "Не тестировался" at bounding box center [276, 139] width 63 height 9
click at [279, 169] on p "Рекомендован" at bounding box center [264, 168] width 32 height 7
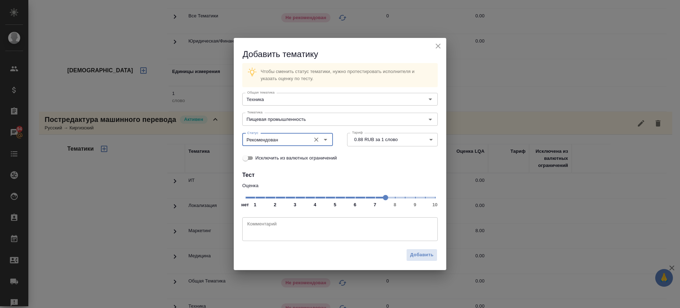
type input "Рекомендован"
click at [418, 255] on span "Добавить" at bounding box center [421, 255] width 23 height 8
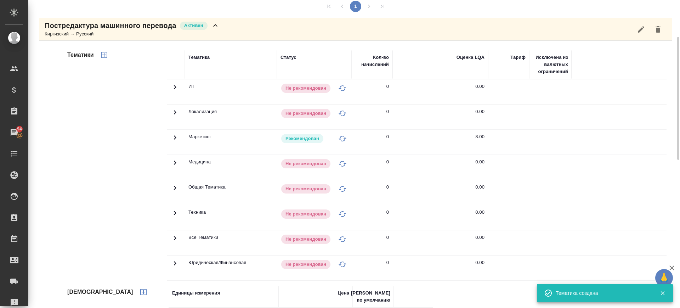
scroll to position [0, 0]
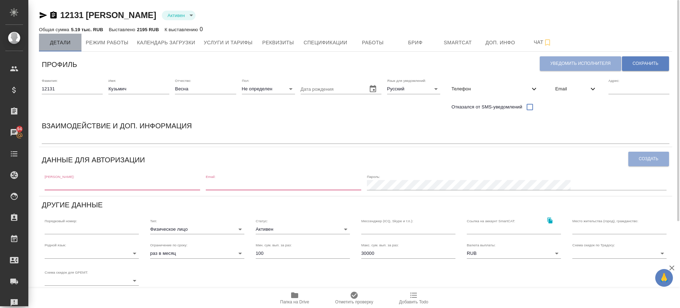
click at [58, 43] on span "Детали" at bounding box center [60, 42] width 34 height 9
click at [573, 86] on span "Email" at bounding box center [572, 88] width 33 height 7
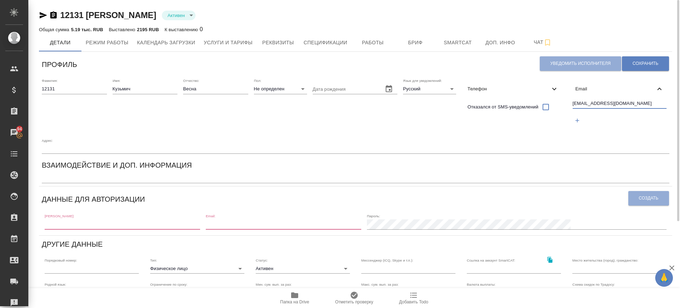
drag, startPoint x: 632, startPoint y: 103, endPoint x: 533, endPoint y: 107, distance: 99.6
click at [533, 107] on div "Фамилия: 12131 Имя: [PERSON_NAME]: [PERSON_NAME]: Не определен none Дата рожден…" at bounding box center [356, 115] width 634 height 81
